Goal: Transaction & Acquisition: Purchase product/service

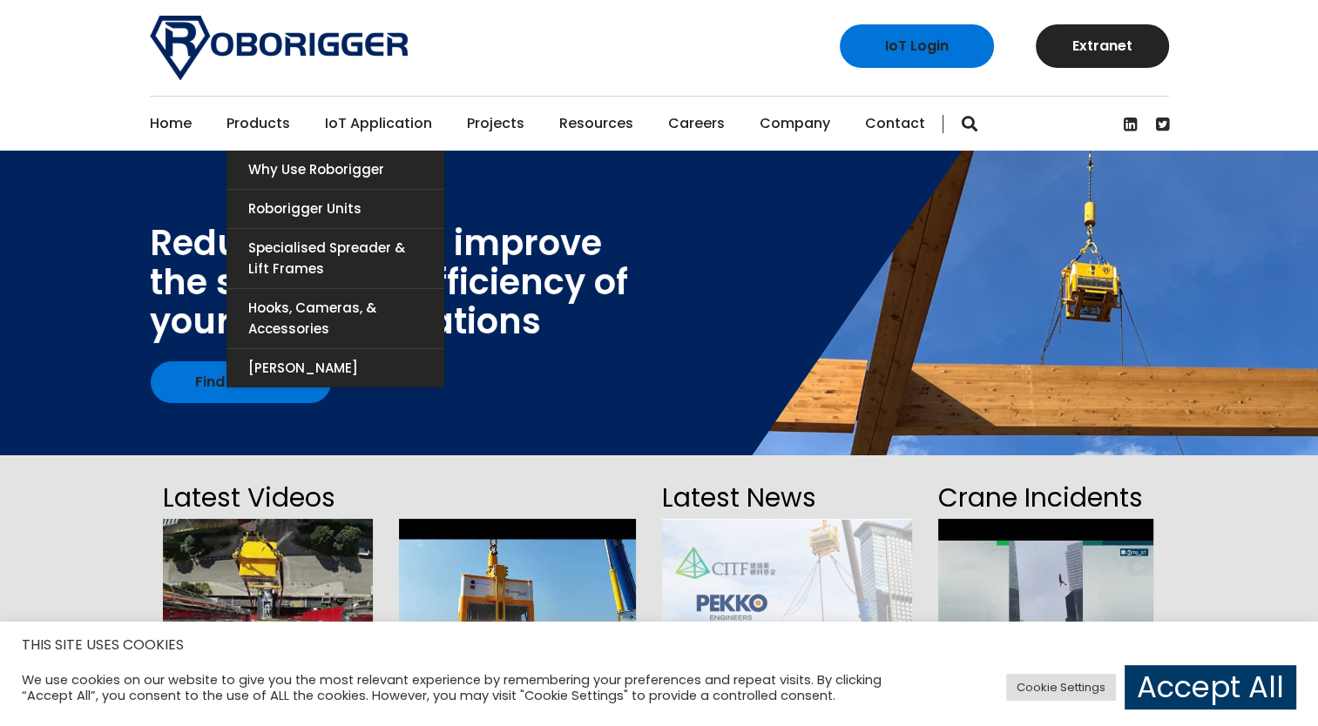
click at [266, 123] on link "Products" at bounding box center [258, 124] width 64 height 54
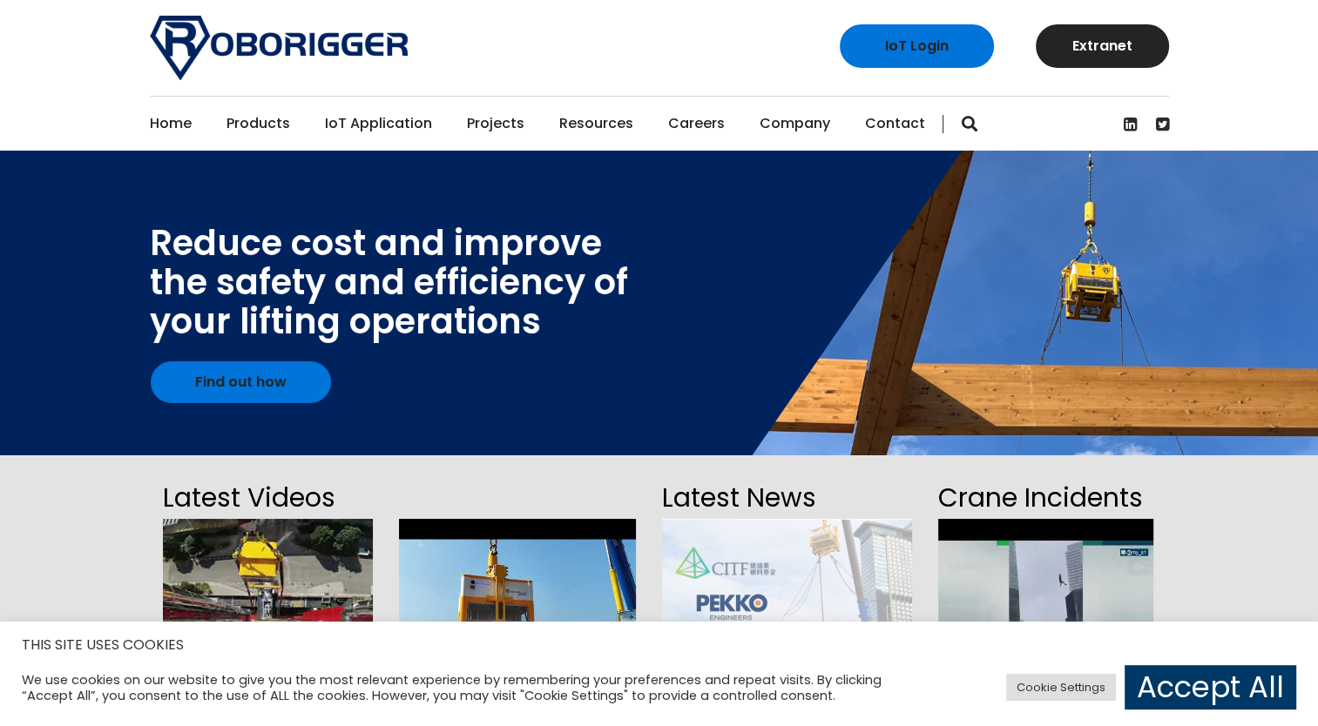
click at [876, 121] on link "Contact" at bounding box center [895, 124] width 60 height 54
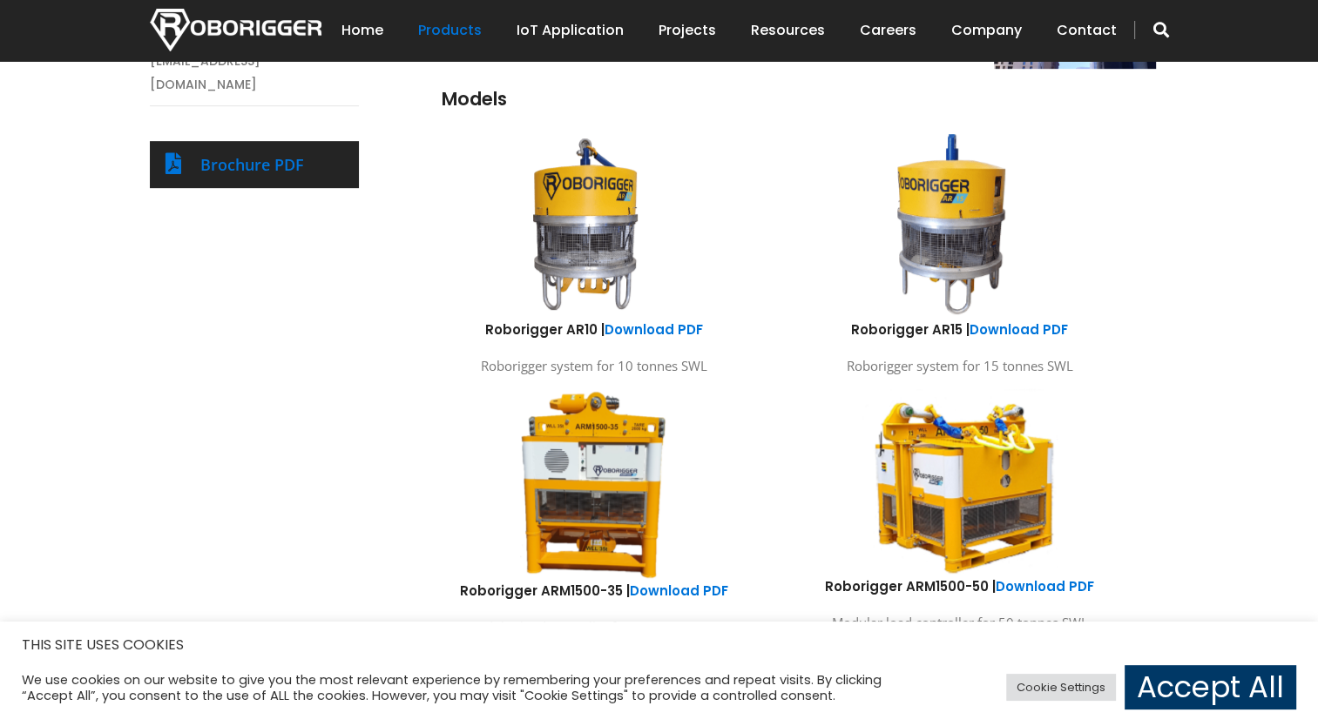
scroll to position [871, 0]
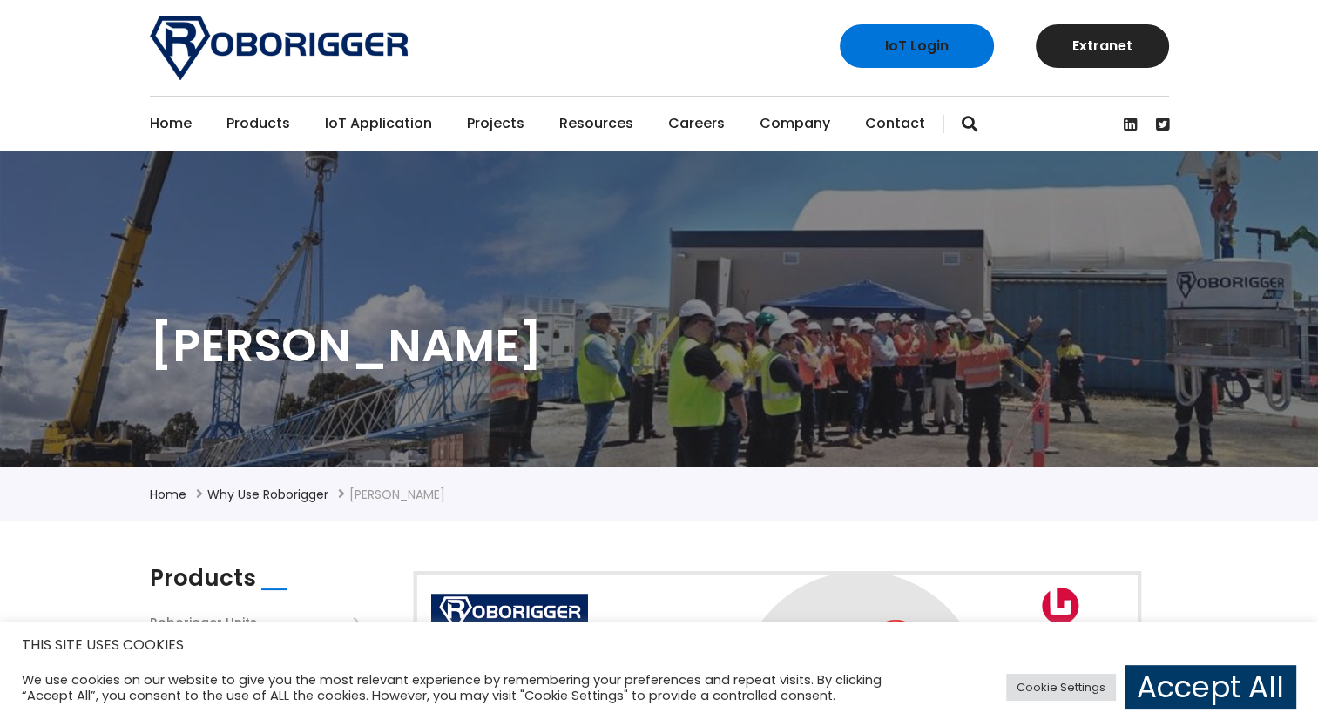
click at [390, 127] on link "IoT Application" at bounding box center [378, 124] width 107 height 54
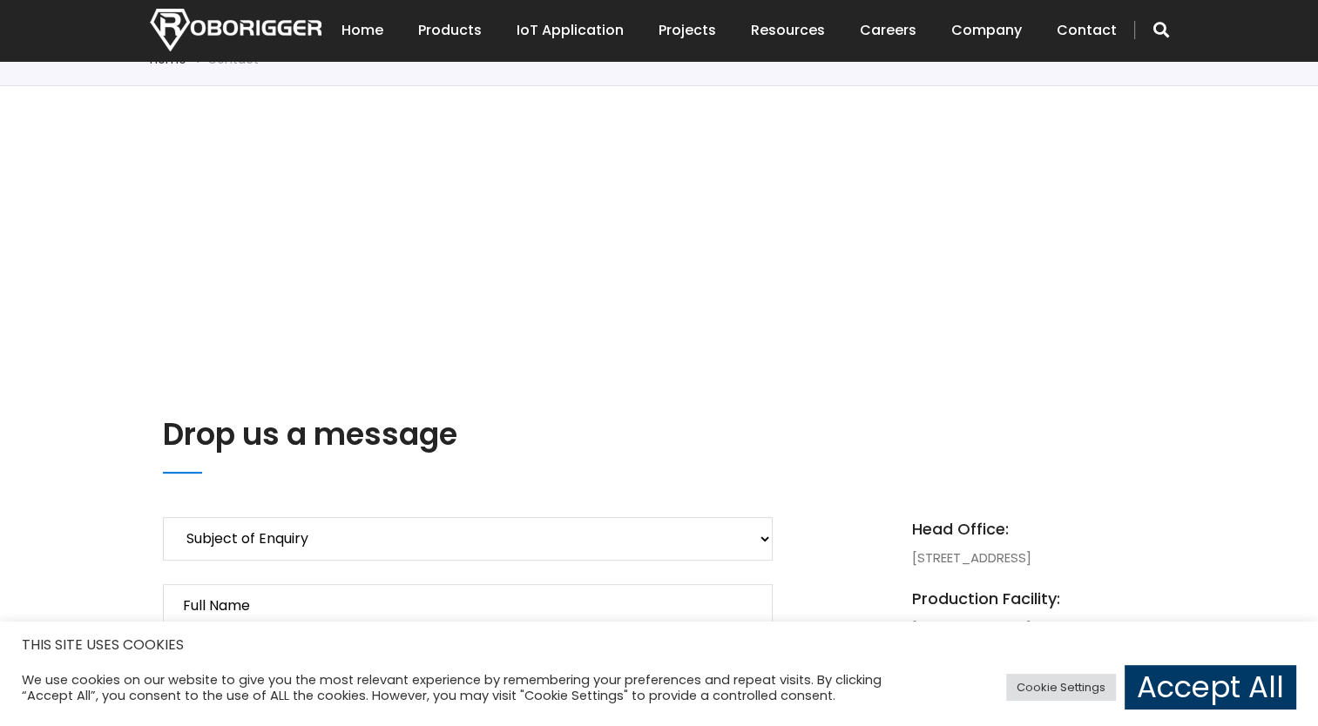
scroll to position [784, 0]
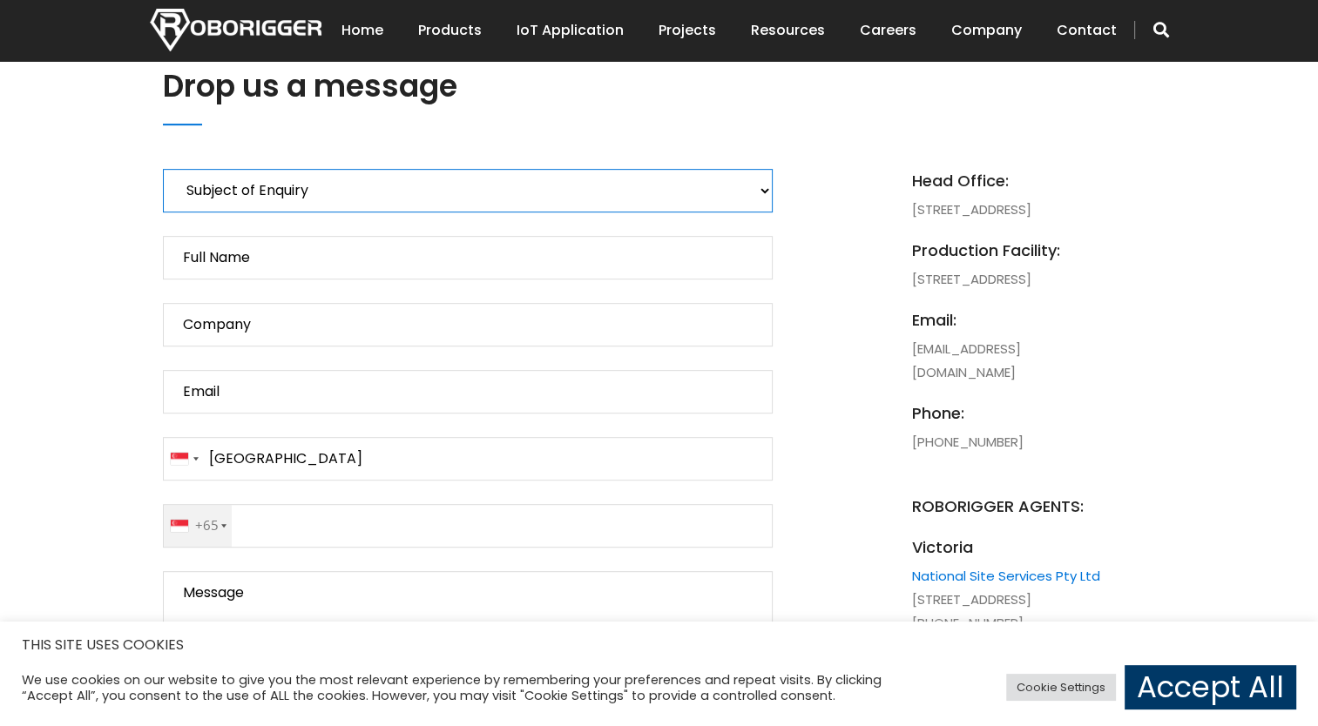
click at [365, 203] on select "Subject of Enquiry Roborigger Rental Roborigger Purchase Customised Solution Lu…" at bounding box center [468, 191] width 610 height 44
select select "Roborigger Purchase"
click at [163, 169] on select "Subject of Enquiry Roborigger Rental Roborigger Purchase Customised Solution Lu…" at bounding box center [468, 191] width 610 height 44
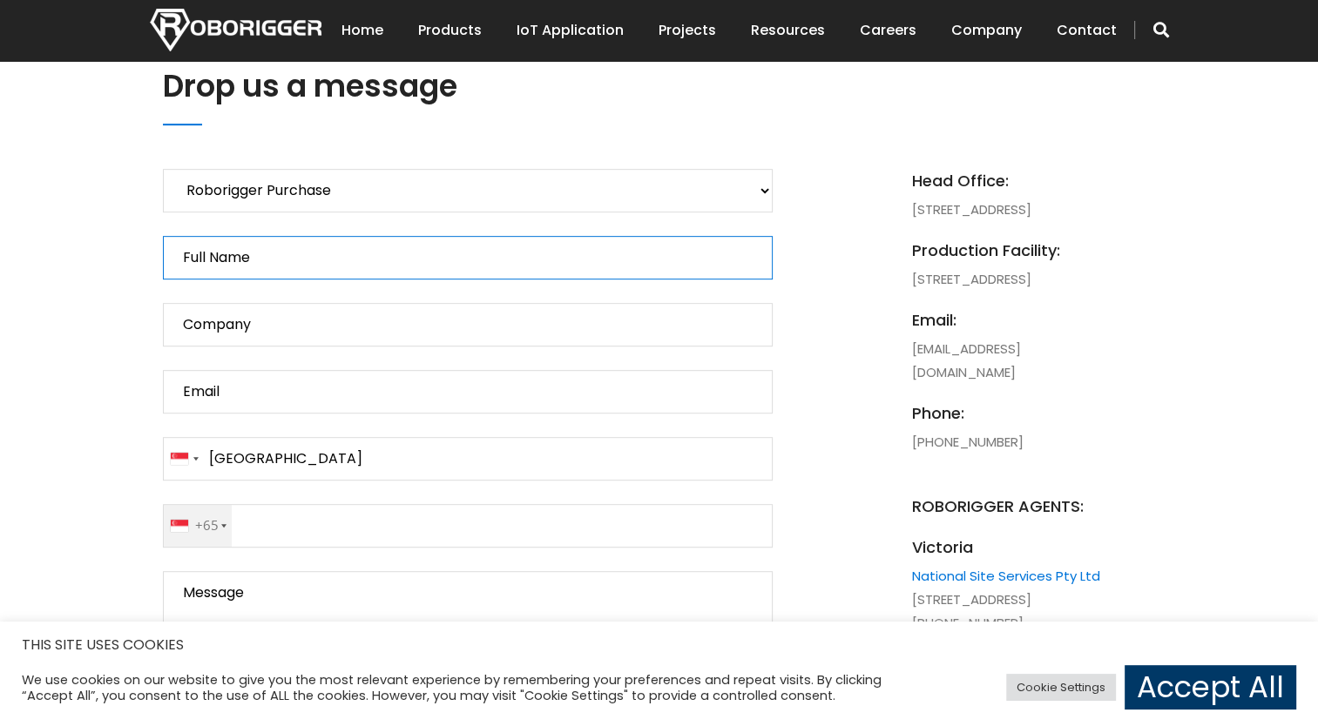
click at [348, 271] on input "Full Name" at bounding box center [468, 258] width 610 height 44
type input "F"
type input "Richie"
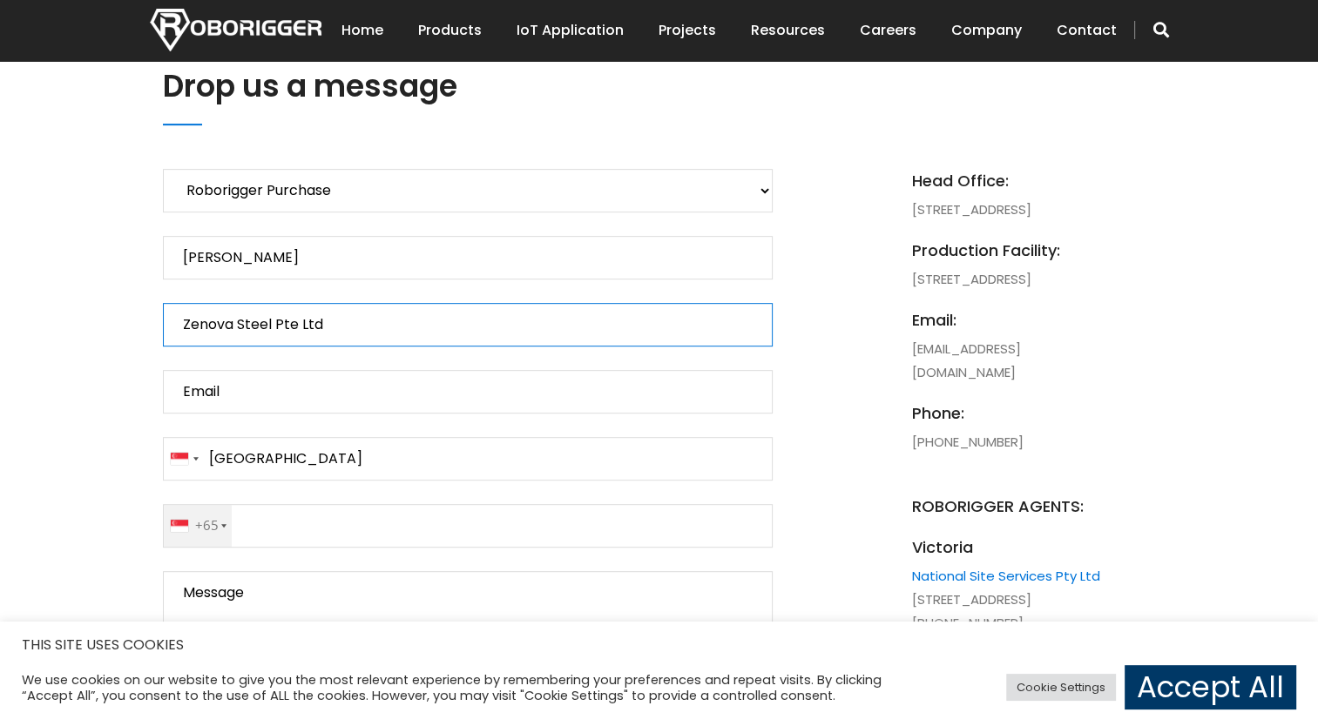
type input "Zenova Steel Pte Ltd"
type input "f"
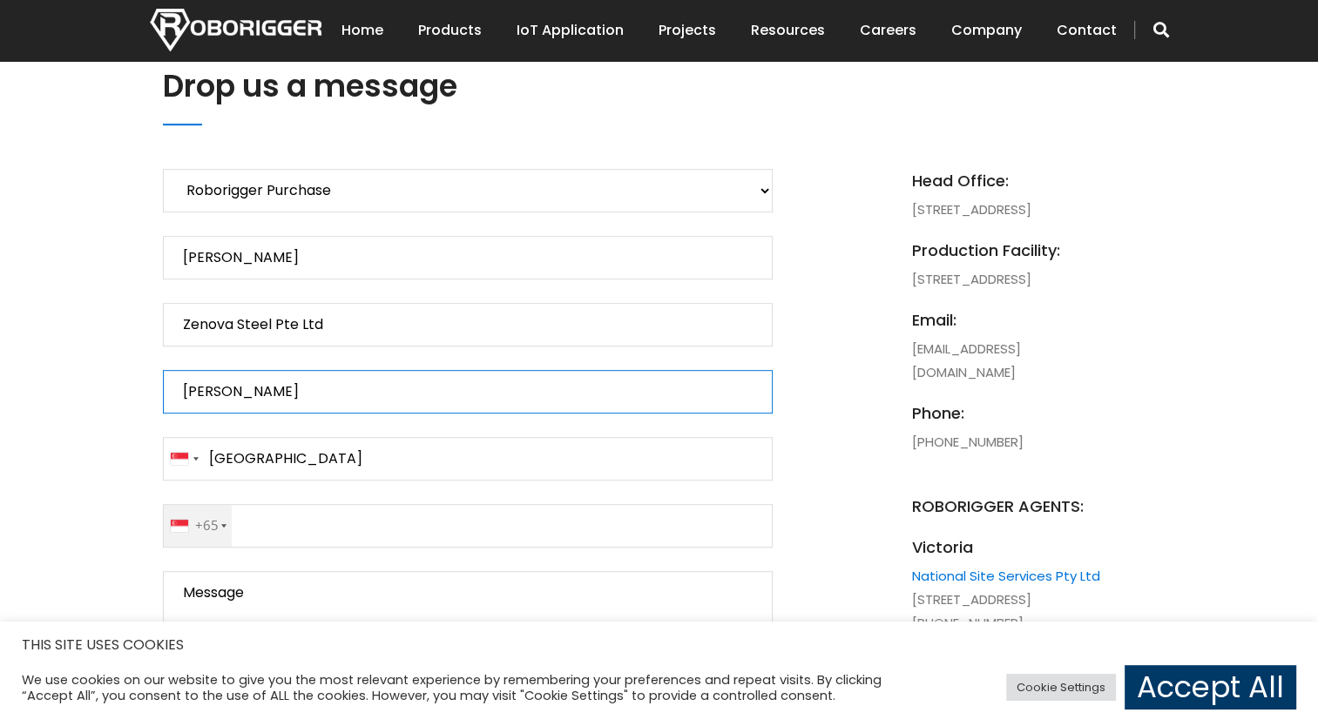
type input "richie@zenovasteel.com"
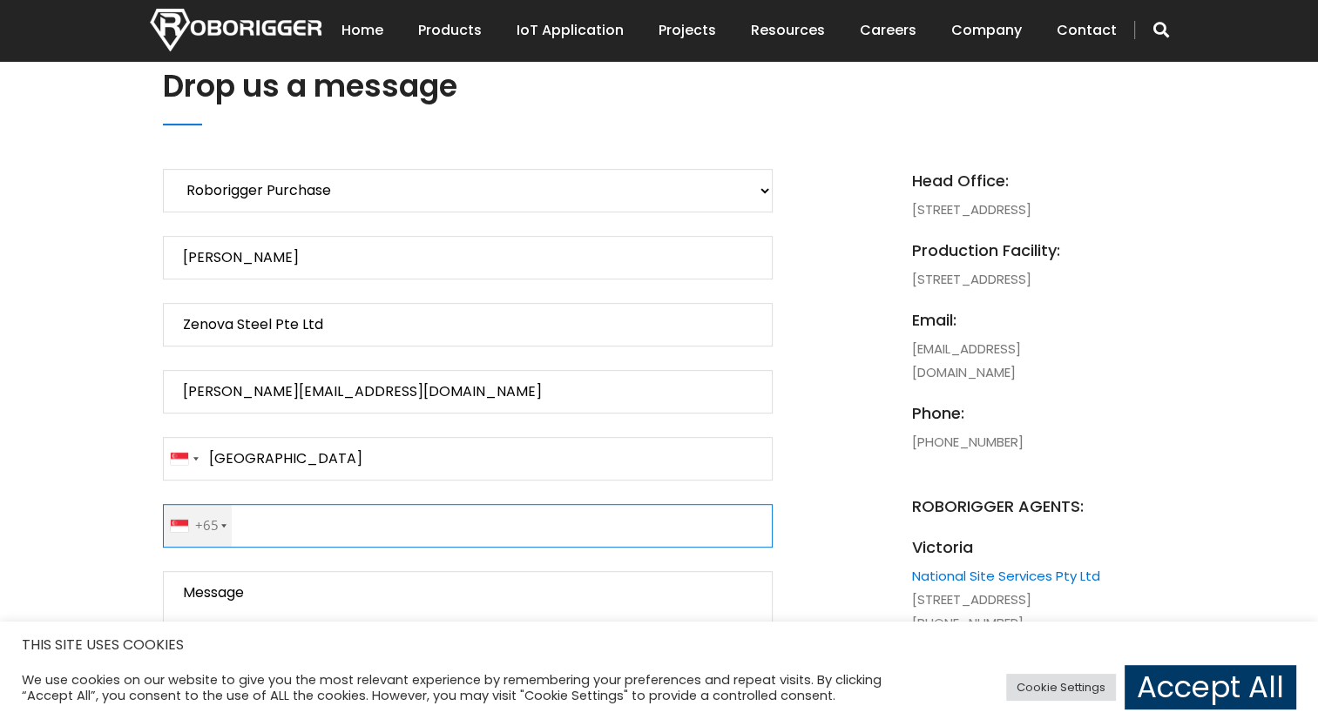
click at [345, 542] on input "Contact form" at bounding box center [468, 526] width 610 height 44
click at [273, 524] on input "+659229388" at bounding box center [468, 526] width 610 height 44
type input "+6597229388"
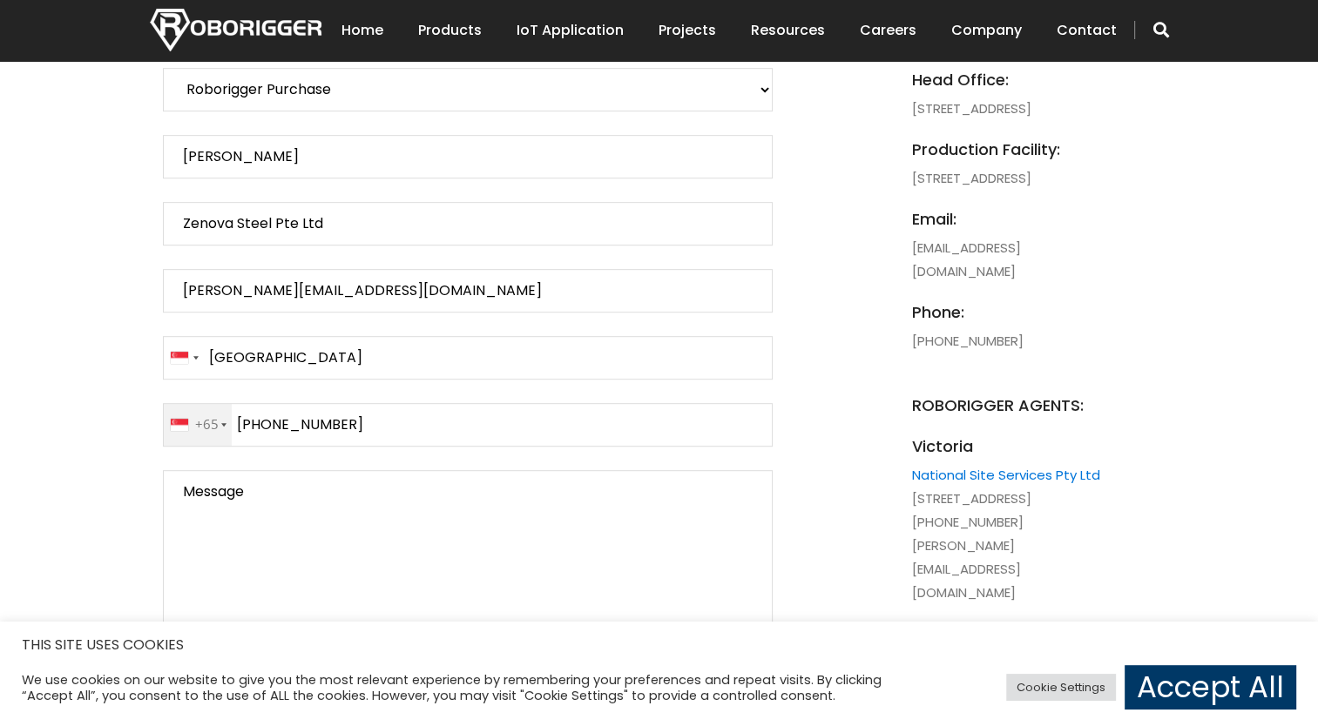
scroll to position [1045, 0]
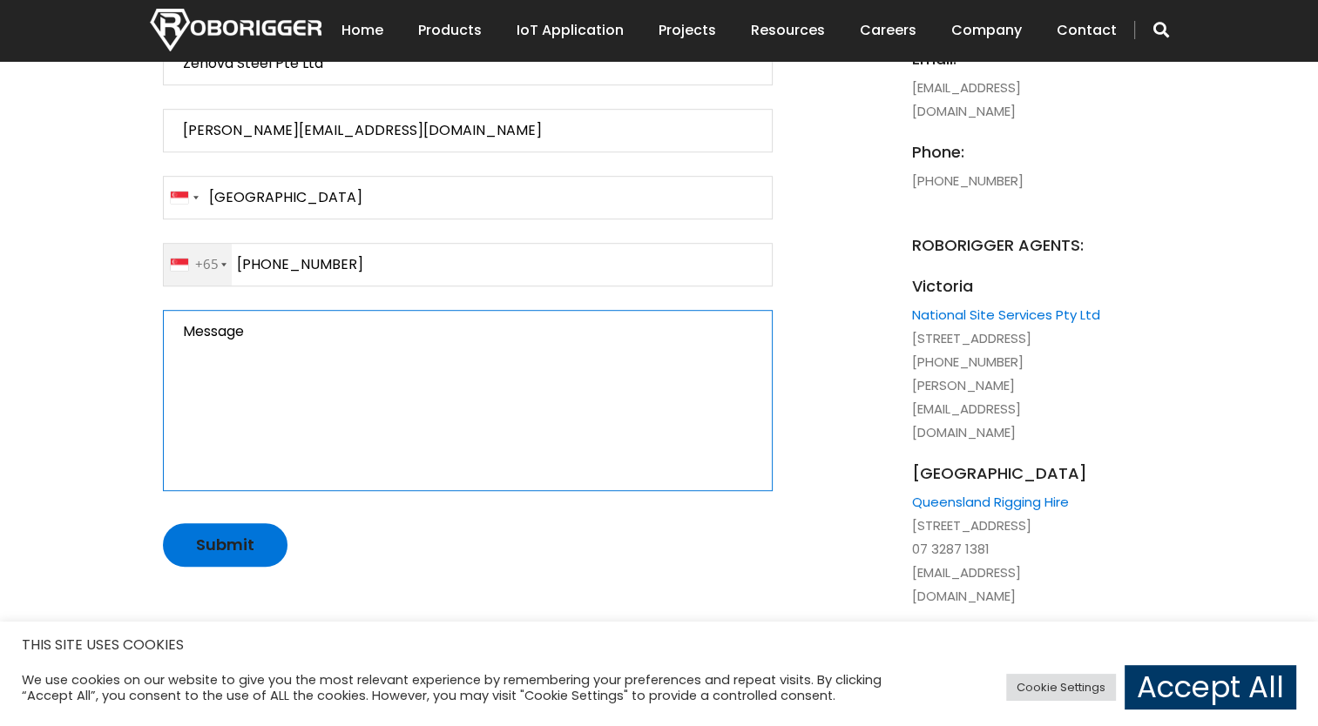
click at [362, 381] on textarea "Message" at bounding box center [468, 400] width 610 height 181
type textarea "M"
type textarea "J"
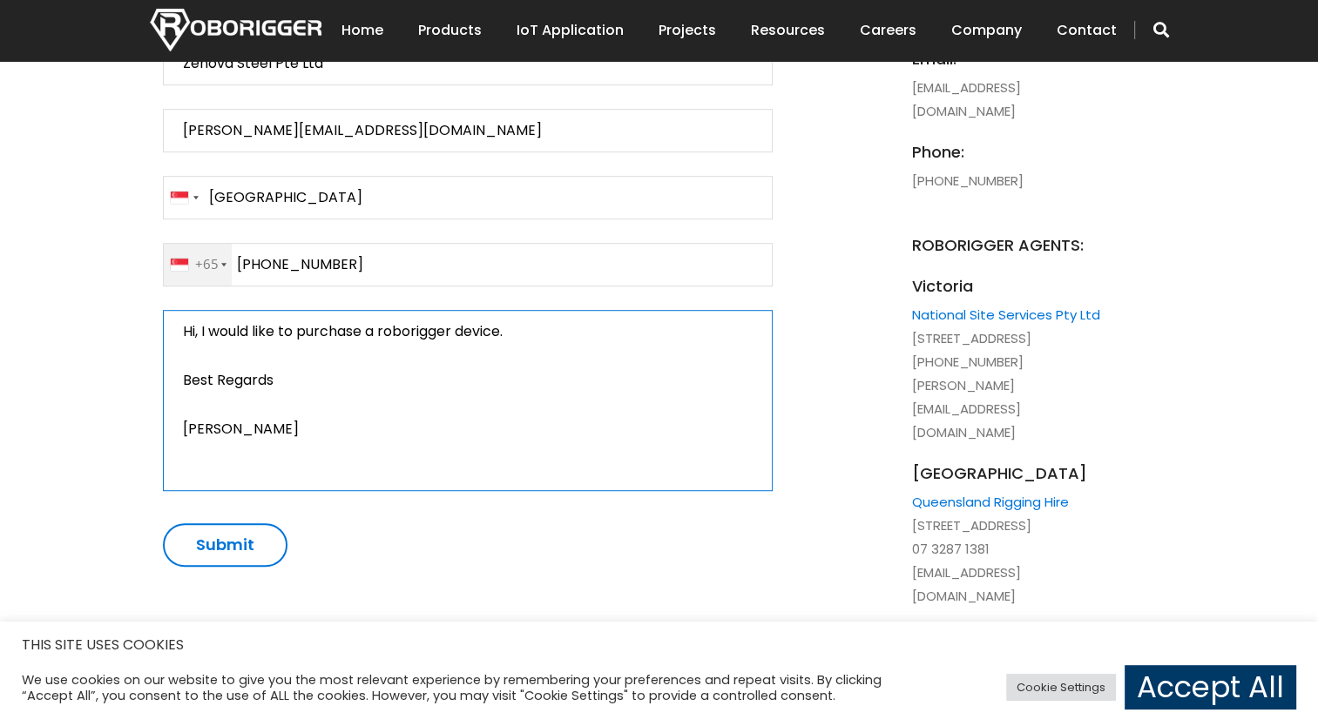
type textarea "Hi, I would like to purchase a roborigger device. Best Regards Richie"
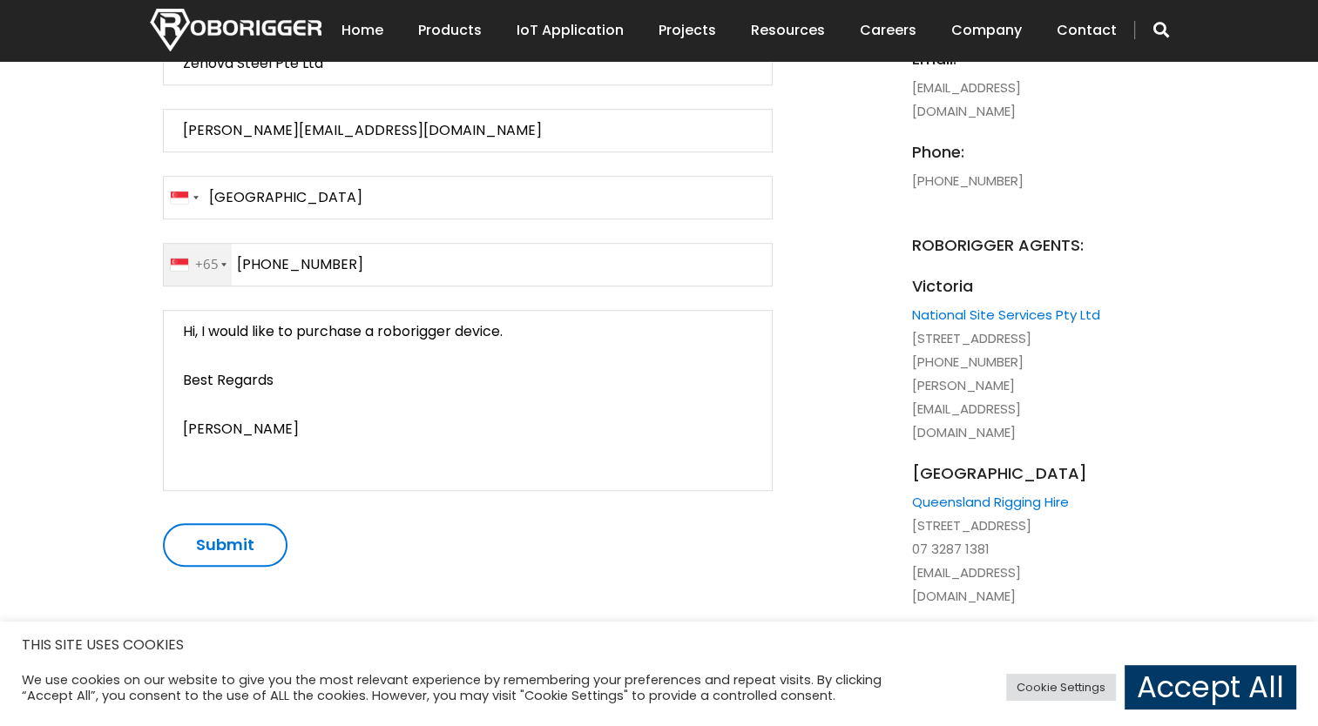
click at [193, 551] on input "Submit" at bounding box center [225, 545] width 125 height 44
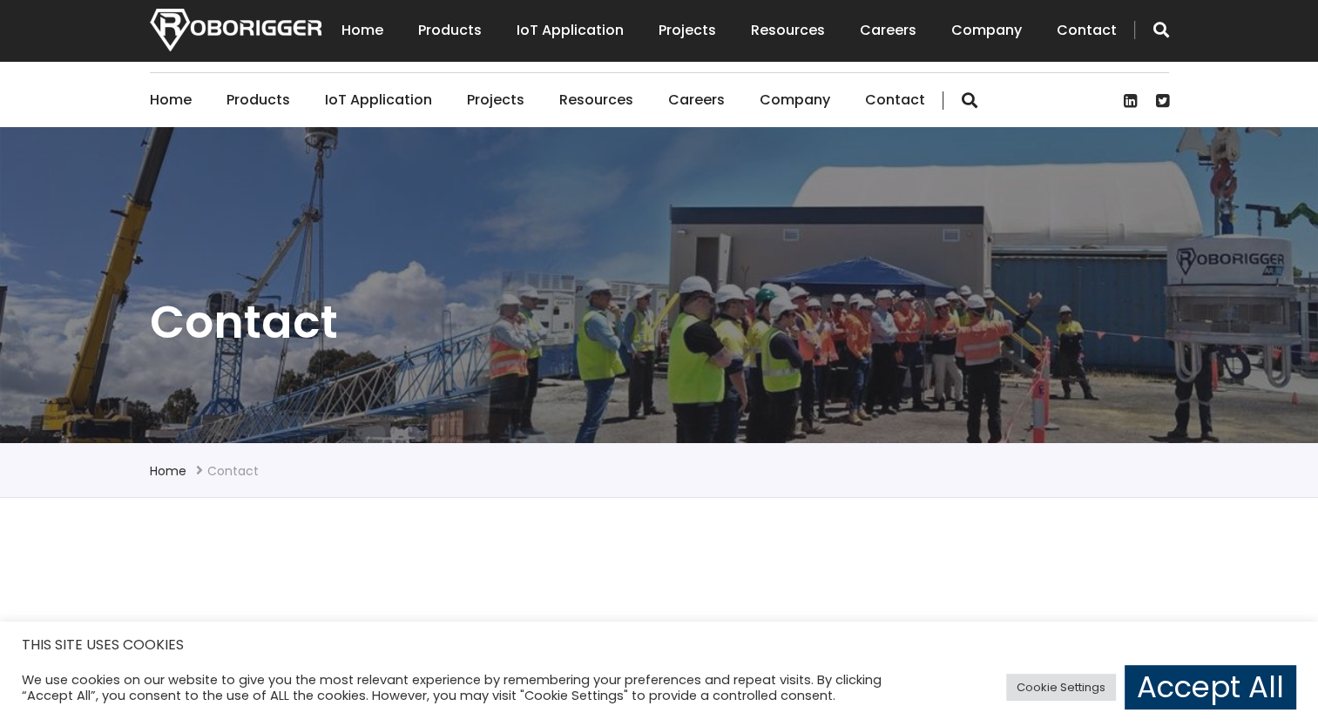
scroll to position [0, 0]
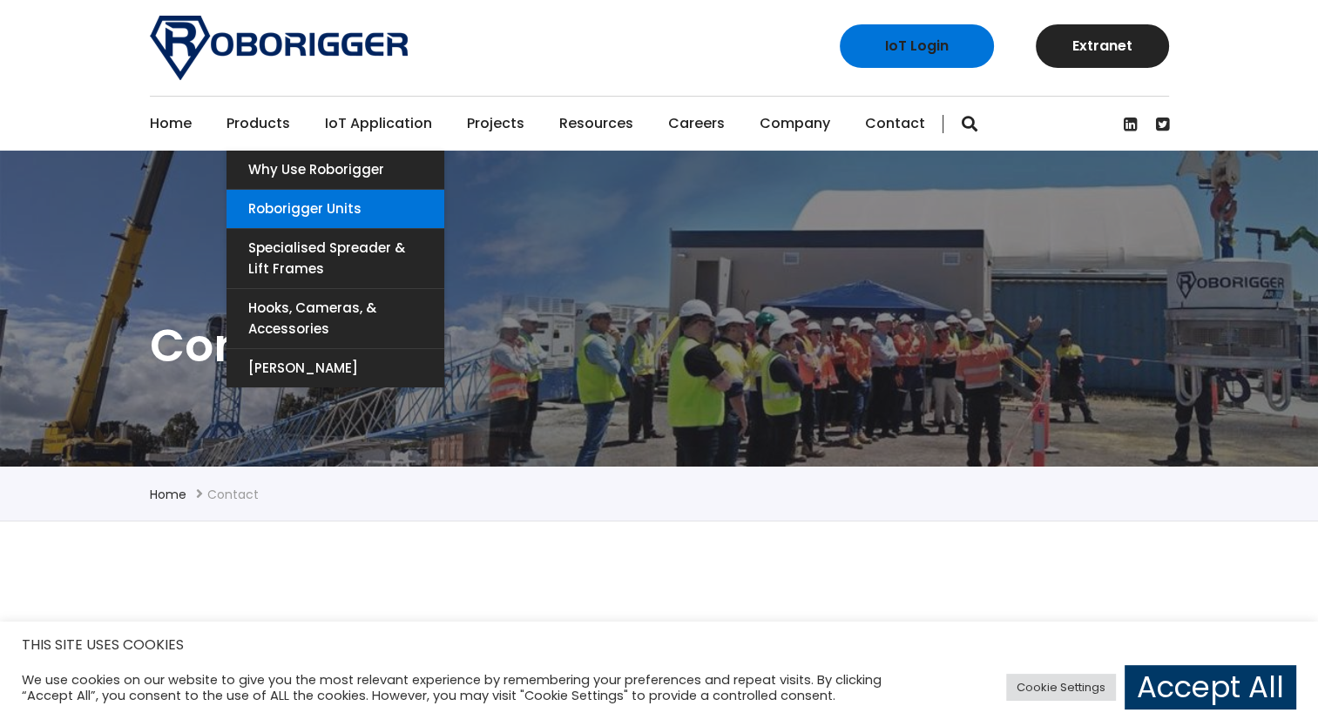
click at [291, 201] on link "Roborigger Units" at bounding box center [335, 209] width 218 height 38
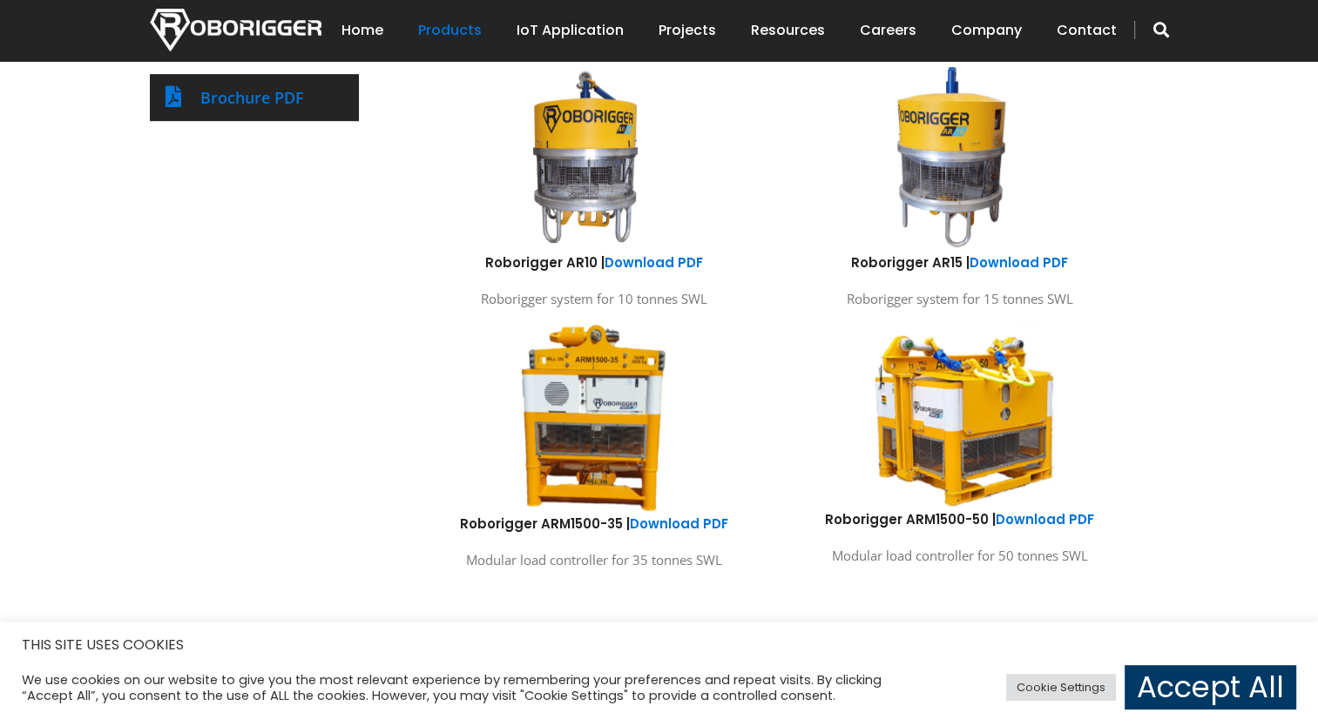
scroll to position [1045, 0]
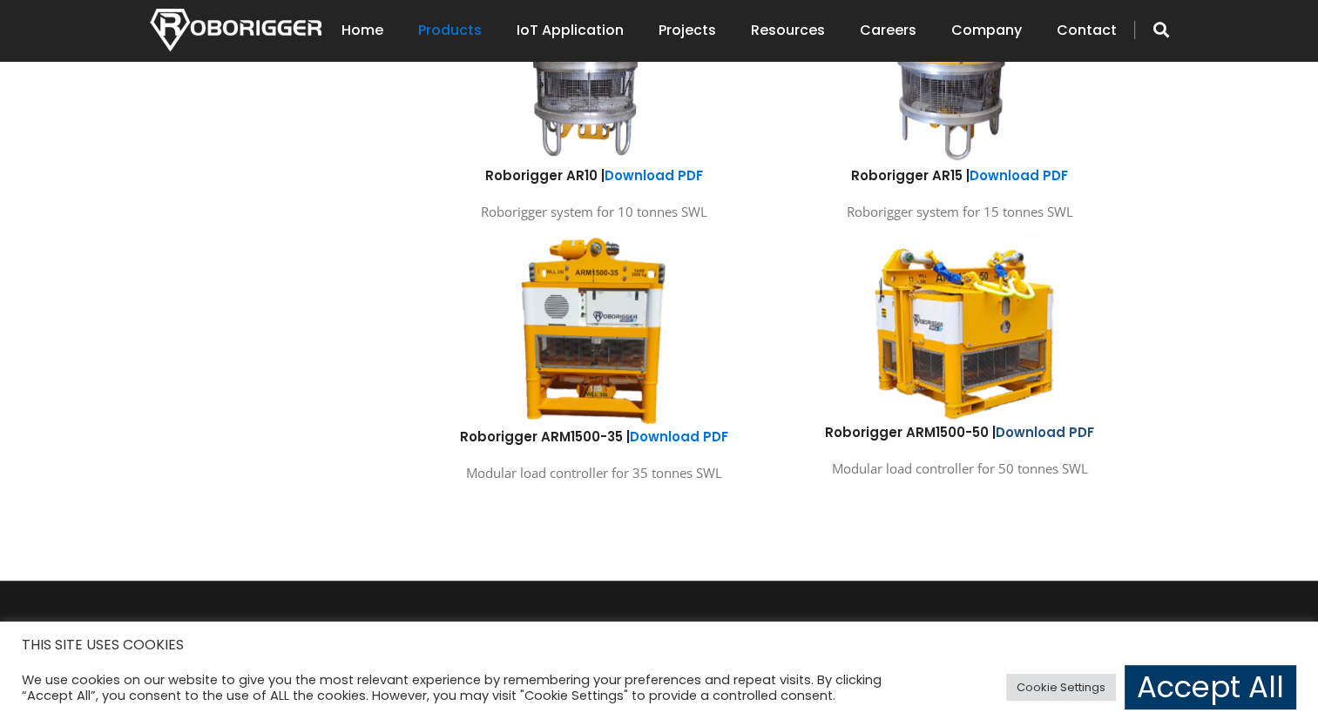
click at [1070, 428] on link "Download PDF" at bounding box center [1045, 432] width 98 height 18
click at [649, 444] on link "Download PDF" at bounding box center [679, 437] width 98 height 18
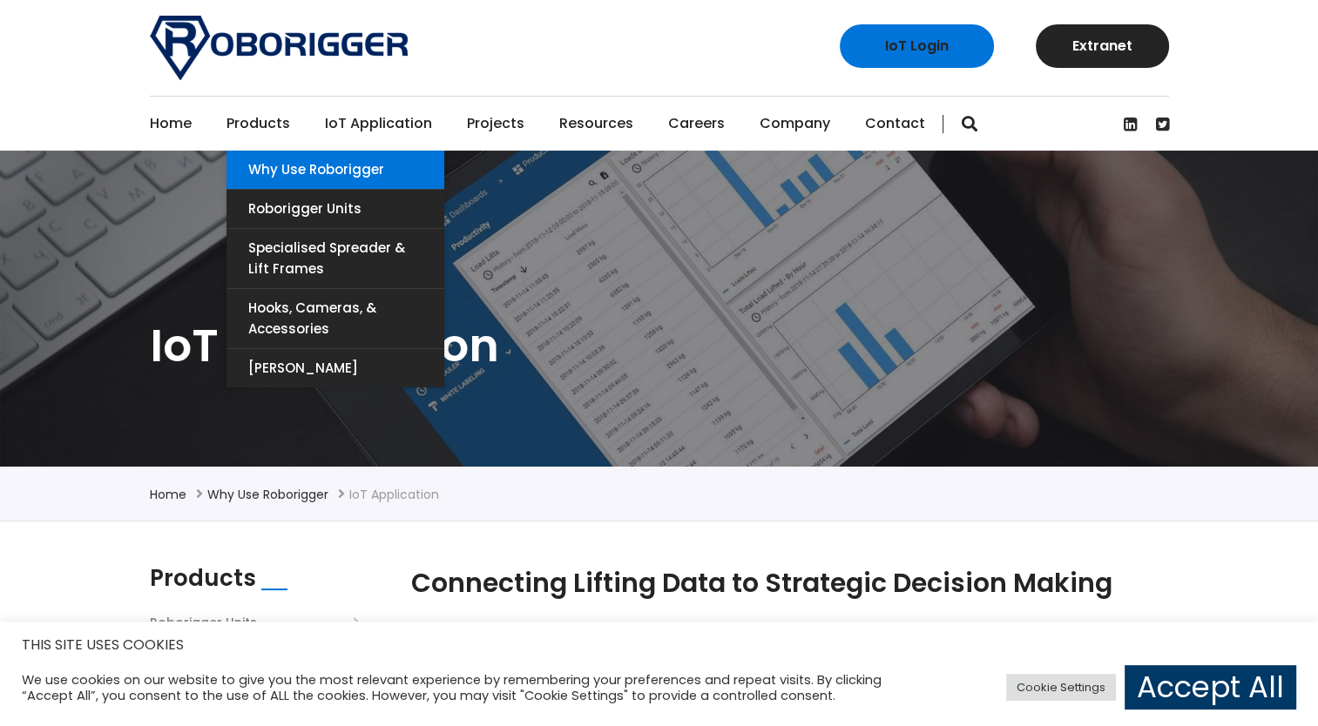
click at [275, 170] on link "Why use Roborigger" at bounding box center [335, 170] width 218 height 38
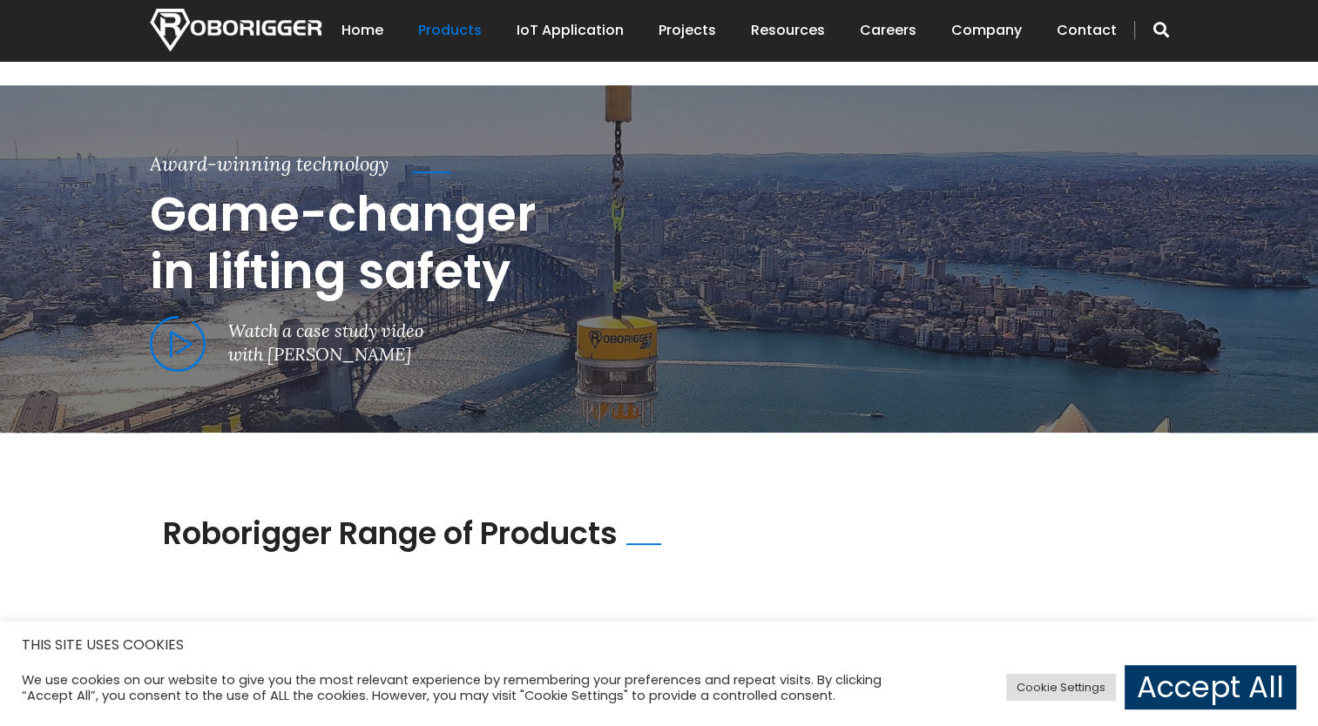
scroll to position [958, 0]
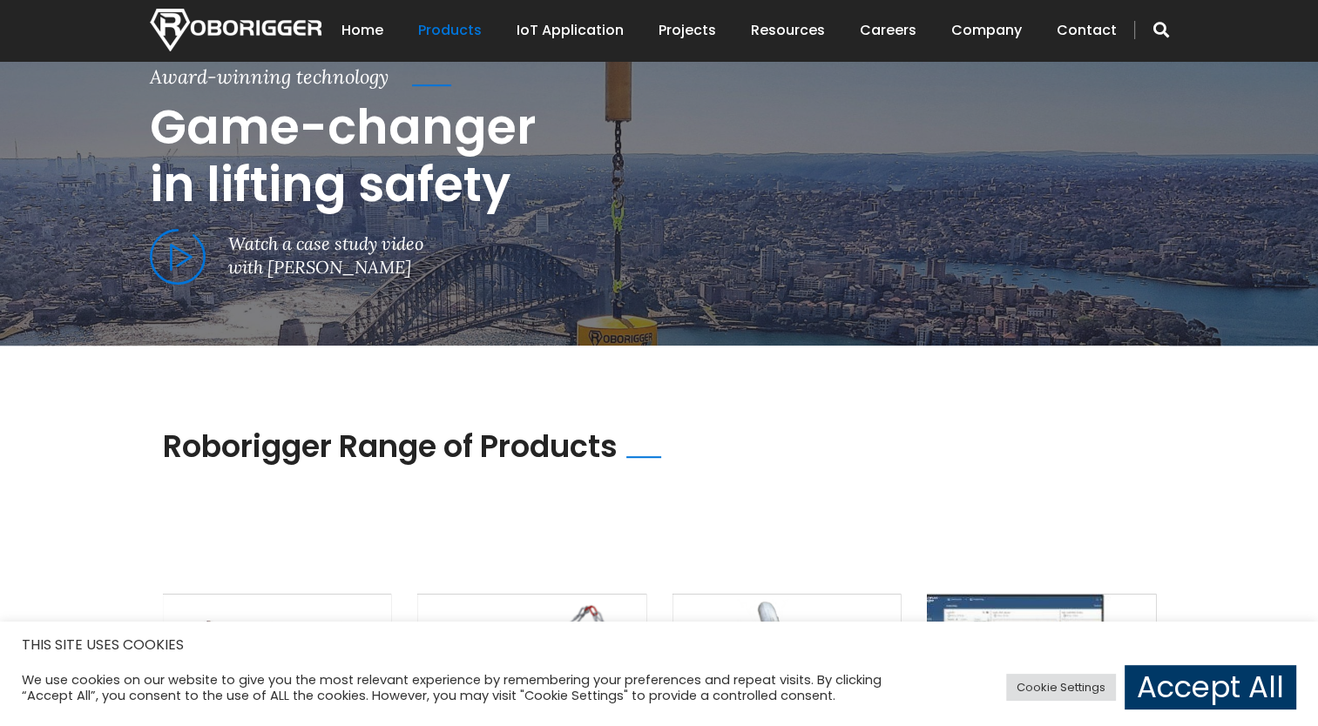
click at [169, 263] on span at bounding box center [178, 257] width 56 height 57
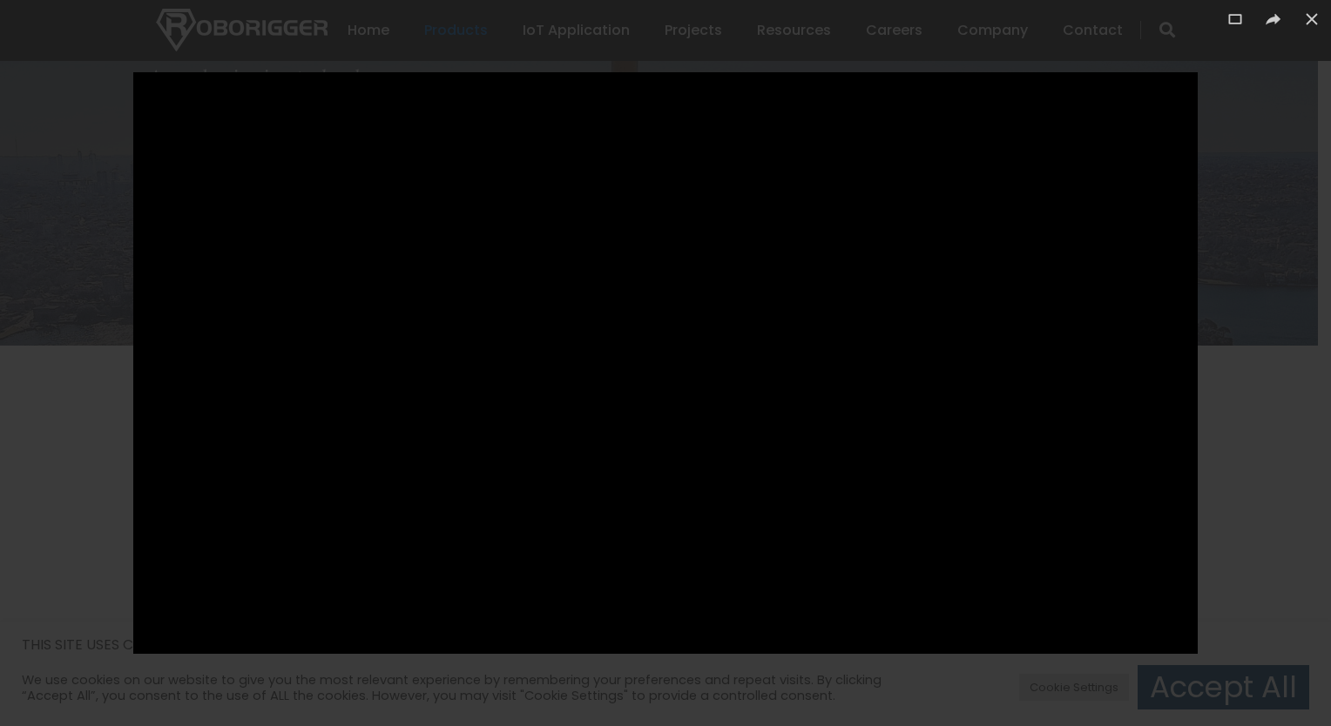
click at [64, 500] on div at bounding box center [665, 363] width 1331 height 726
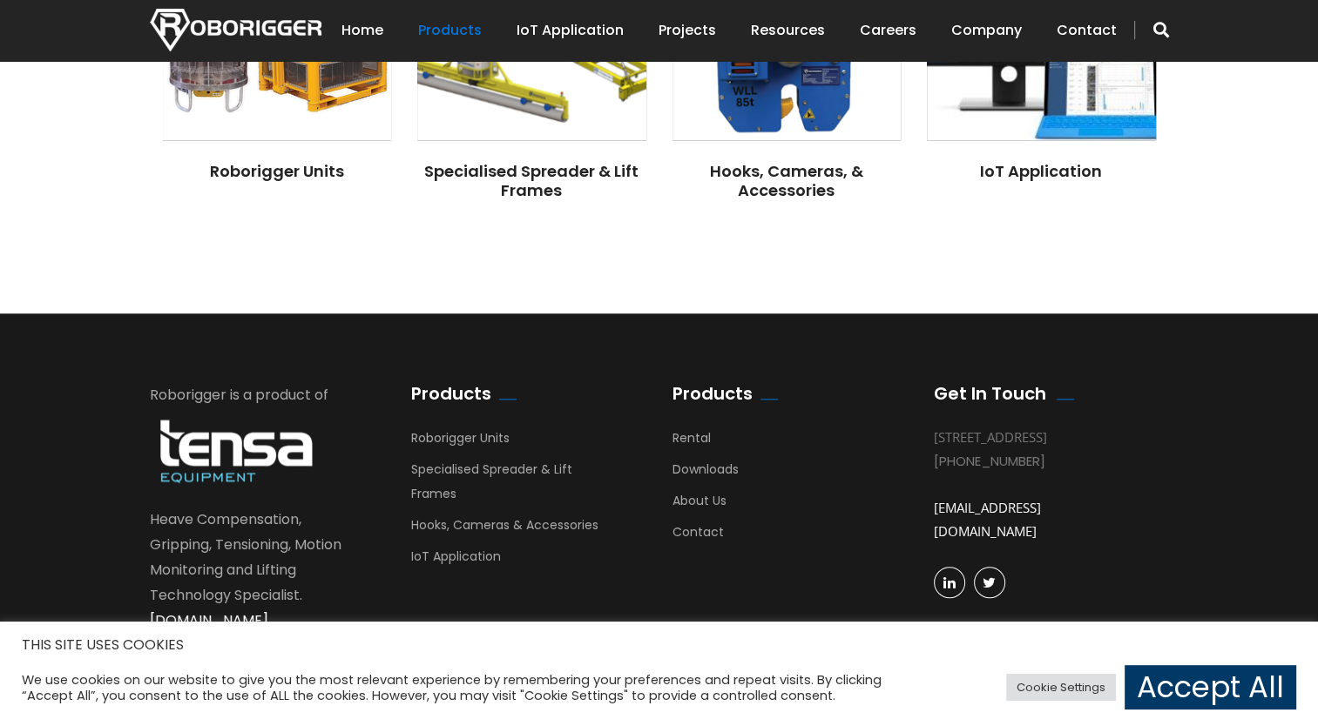
scroll to position [1617, 0]
